Goal: Task Accomplishment & Management: Complete application form

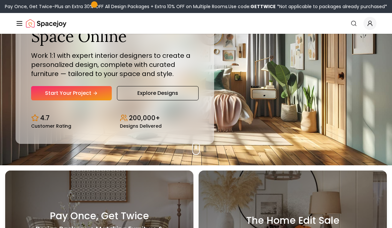
scroll to position [51, 0]
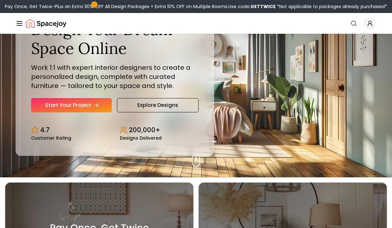
click at [53, 112] on link "Start Your Project" at bounding box center [71, 105] width 81 height 14
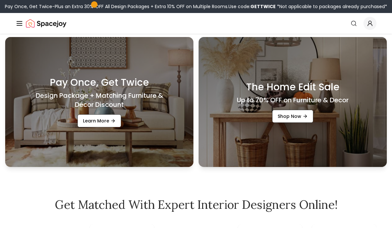
scroll to position [191, 0]
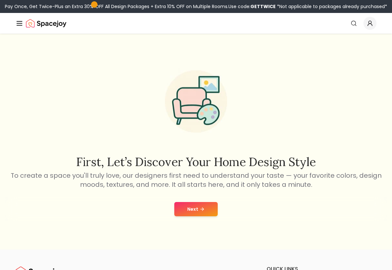
click at [217, 213] on button "Next" at bounding box center [195, 209] width 43 height 14
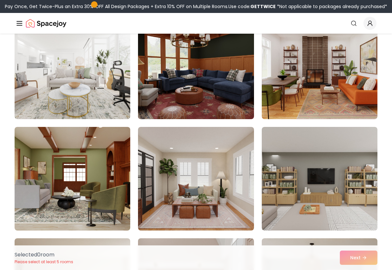
scroll to position [2627, 0]
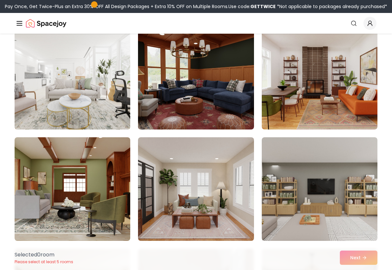
click at [85, 84] on img at bounding box center [73, 77] width 122 height 109
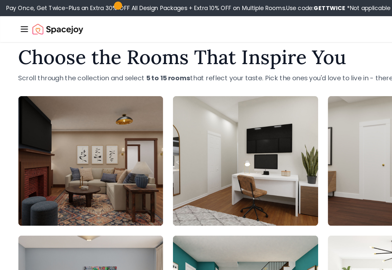
scroll to position [0, 0]
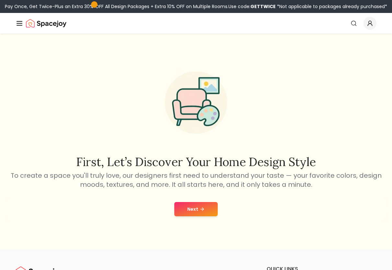
click at [17, 20] on icon "Global" at bounding box center [20, 23] width 8 height 8
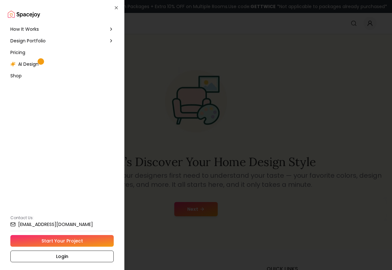
click at [49, 41] on div "Design Portfolio" at bounding box center [62, 41] width 109 height 12
